Goal: Task Accomplishment & Management: Check status

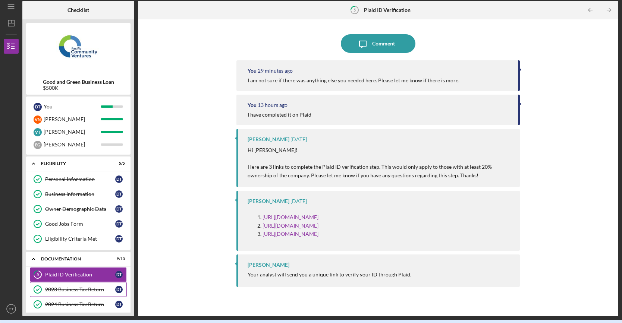
scroll to position [75, 0]
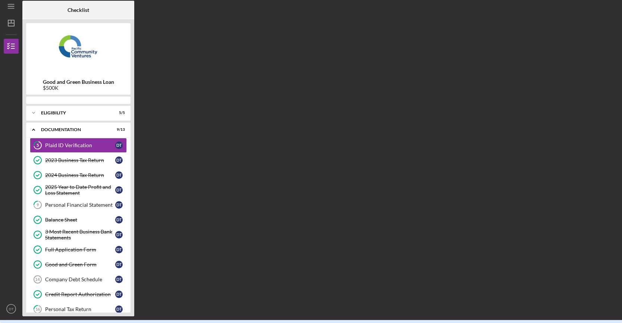
scroll to position [3, 0]
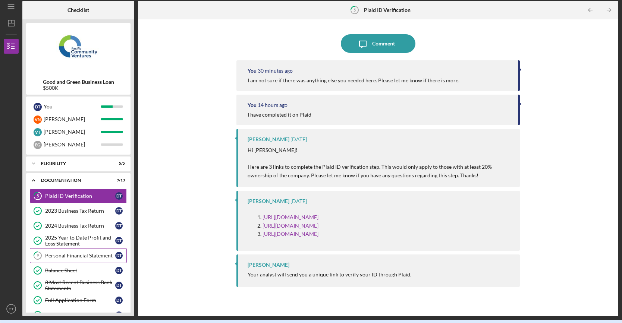
click at [86, 255] on div "Personal Financial Statement" at bounding box center [80, 256] width 70 height 6
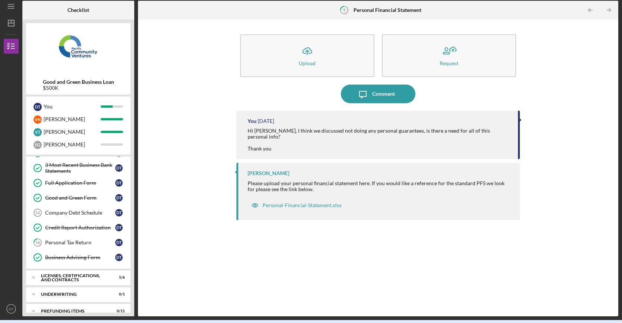
scroll to position [124, 0]
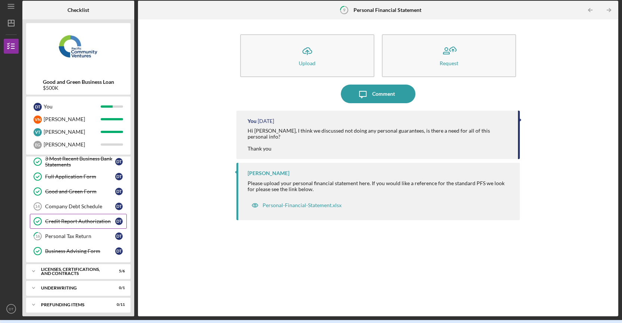
click at [51, 224] on link "Credit Report Authorization Credit Report Authorization D T" at bounding box center [78, 221] width 97 height 15
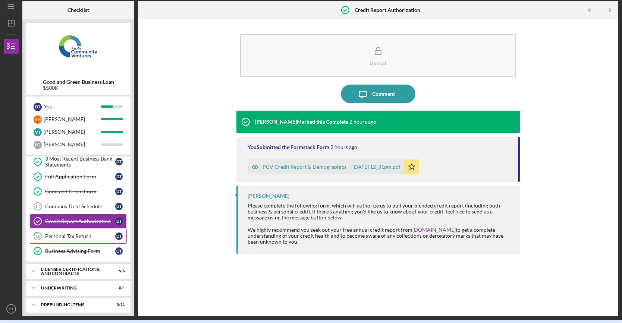
click at [43, 237] on icon "16" at bounding box center [37, 236] width 19 height 19
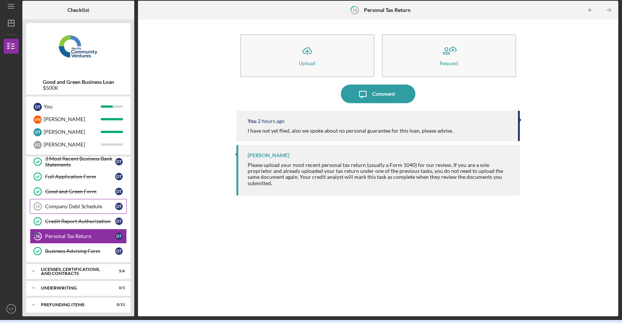
click at [58, 204] on div "Company Debt Schedule" at bounding box center [80, 207] width 70 height 6
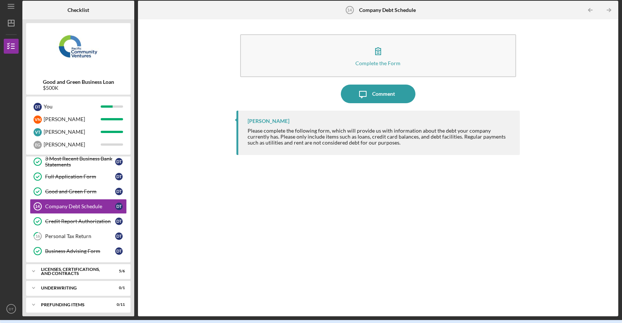
click at [520, 228] on div "[PERSON_NAME] Please complete the following form, which will provide us with in…" at bounding box center [379, 208] width 284 height 195
